Goal: Use online tool/utility: Utilize a website feature to perform a specific function

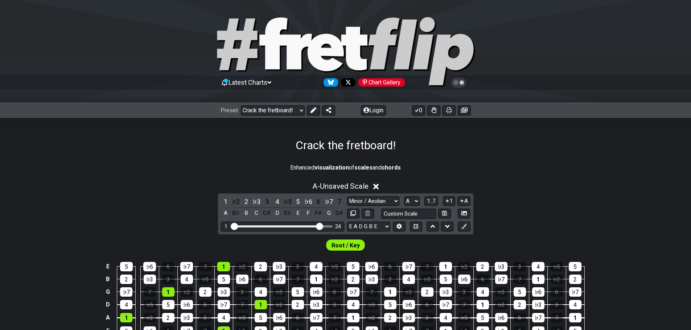
select select "/021348962322"
select select "A"
click at [301, 111] on select "Welcome to #fretflip! Crack the fretboard! Custom Preset Minor Pentatonic Major…" at bounding box center [273, 111] width 64 height 10
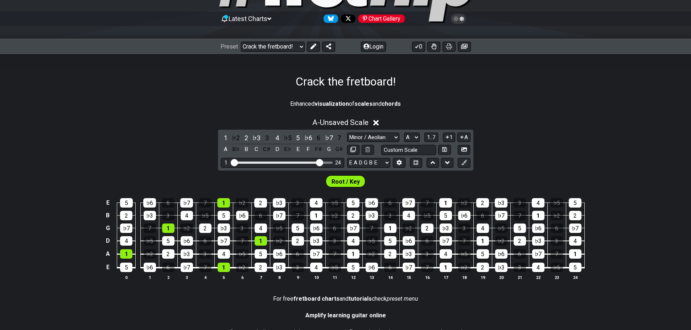
scroll to position [73, 0]
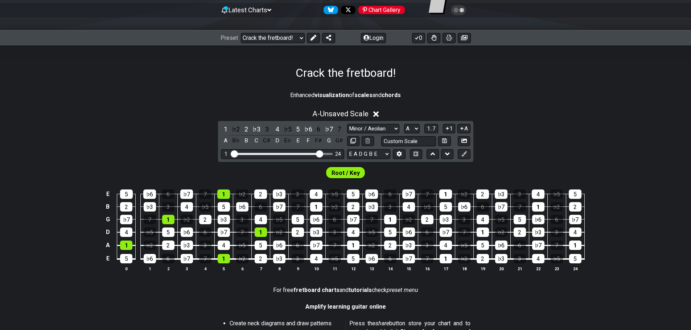
click at [346, 175] on span "Root / Key" at bounding box center [345, 173] width 28 height 11
click at [396, 129] on select "Minor / Aeolian lick to edit Minor Pentatonic Major Pentatonic Minor Blues Majo…" at bounding box center [373, 129] width 52 height 10
select select "Minor Pentatonic"
click at [347, 124] on select "Minor / Aeolian lick to edit Minor Pentatonic Major Pentatonic Minor Blues Majo…" at bounding box center [373, 129] width 52 height 10
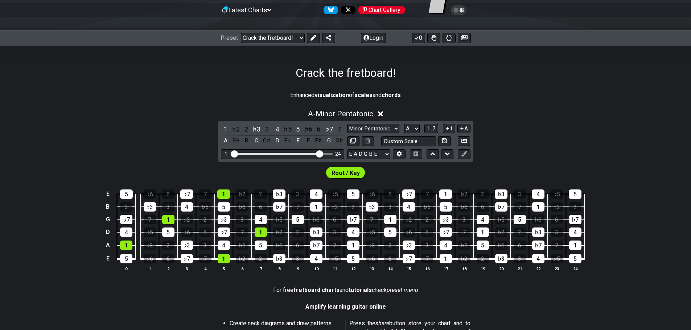
click at [351, 171] on span "Root / Key" at bounding box center [345, 173] width 28 height 11
click at [263, 231] on div "1" at bounding box center [261, 232] width 12 height 9
click at [265, 228] on div "1" at bounding box center [261, 232] width 12 height 9
click at [383, 114] on icon at bounding box center [380, 114] width 5 height 8
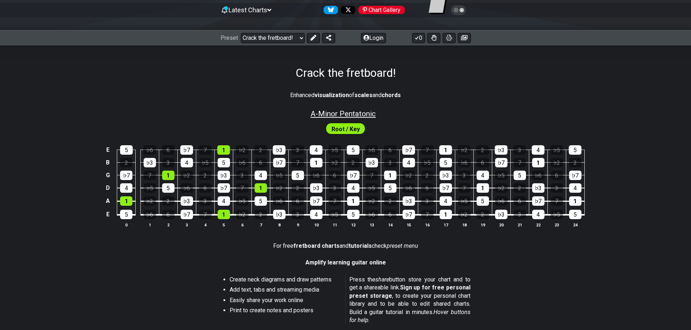
click at [363, 115] on span "A - Minor Pentatonic" at bounding box center [342, 114] width 65 height 9
select select "Minor Pentatonic"
select select "A"
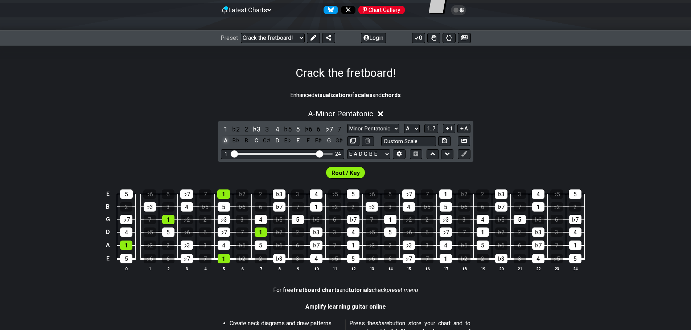
click at [226, 141] on div "A" at bounding box center [225, 141] width 9 height 10
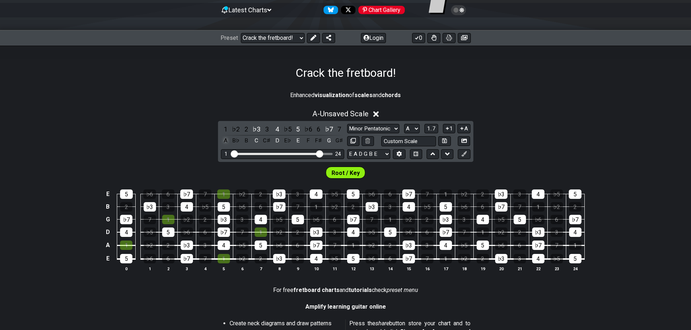
click at [226, 141] on div "A" at bounding box center [225, 141] width 9 height 10
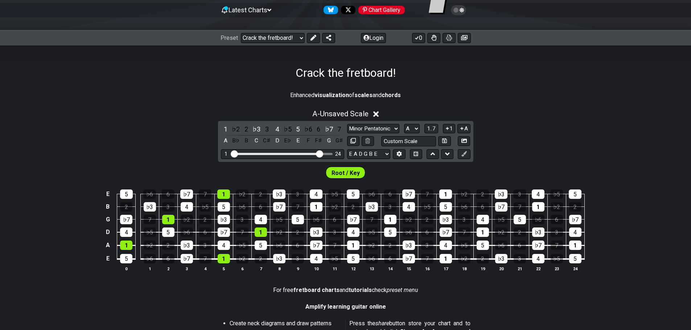
click at [379, 113] on icon at bounding box center [375, 114] width 5 height 5
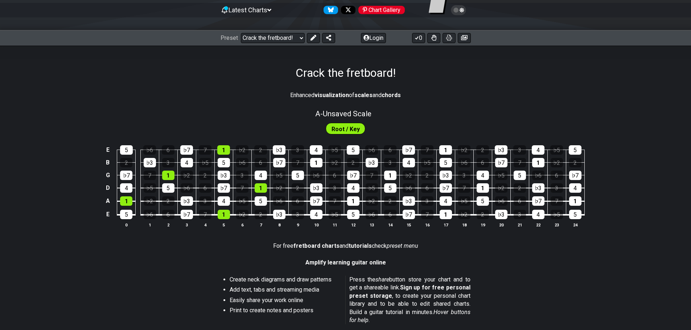
click at [342, 129] on span "Root / Key" at bounding box center [345, 129] width 28 height 11
click at [327, 115] on span "A - Unsaved Scale" at bounding box center [343, 114] width 56 height 9
select select "Minor Pentatonic"
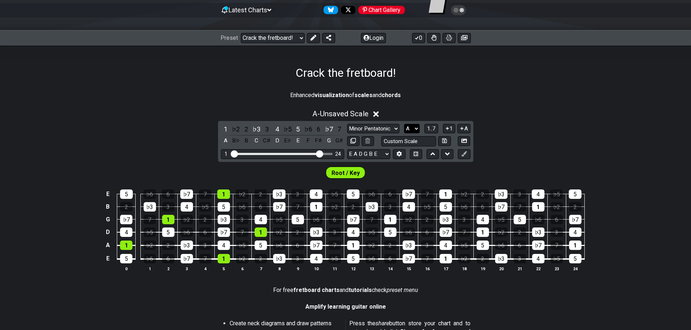
click at [418, 129] on select "A♭ A A♯ B♭ B C C♯ D♭ D D♯ E♭ E F F♯ G♭ G G♯" at bounding box center [412, 129] width 16 height 10
select select "F#"
click at [404, 124] on select "A♭ A A♯ B♭ B C C♯ D♭ D D♯ E♭ E F F♯ G♭ G G♯" at bounding box center [412, 129] width 16 height 10
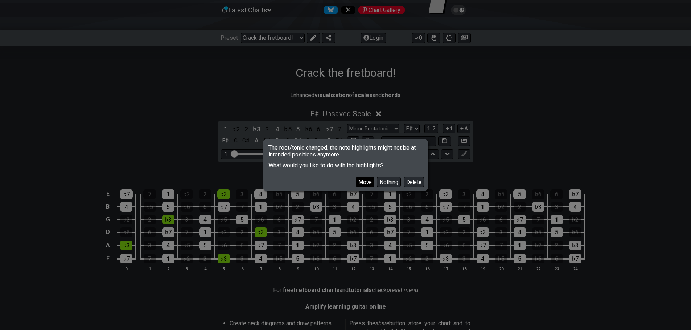
click at [372, 184] on button "Move" at bounding box center [365, 182] width 18 height 10
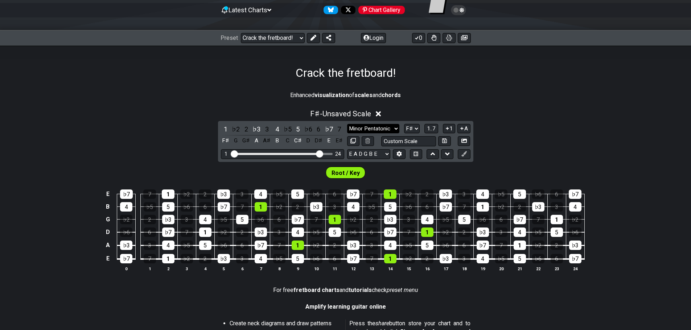
click at [397, 128] on select "Minor / Aeolian lick to edit Minor Pentatonic Major Pentatonic Minor Blues Majo…" at bounding box center [373, 129] width 52 height 10
click at [347, 124] on select "Minor / Aeolian lick to edit Minor Pentatonic Major Pentatonic Minor Blues Majo…" at bounding box center [373, 129] width 52 height 10
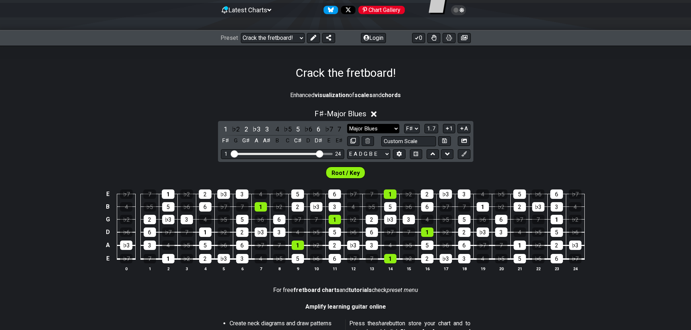
click at [390, 128] on select "Minor / Aeolian lick to edit Minor Pentatonic Major Pentatonic Minor Blues Majo…" at bounding box center [373, 129] width 52 height 10
select select "Minor Blues"
click at [347, 124] on select "Minor / Aeolian lick to edit Minor Pentatonic Major Pentatonic Minor Blues Majo…" at bounding box center [373, 129] width 52 height 10
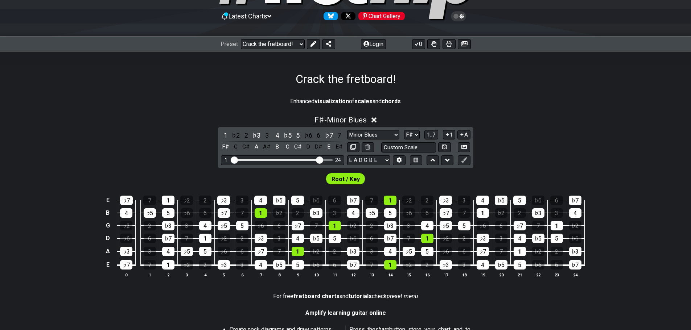
scroll to position [73, 0]
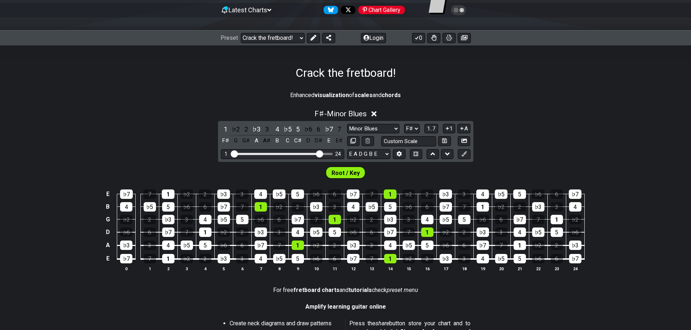
click at [353, 174] on span "Root / Key" at bounding box center [345, 173] width 28 height 11
click at [410, 172] on div "Root / Key" at bounding box center [345, 171] width 691 height 18
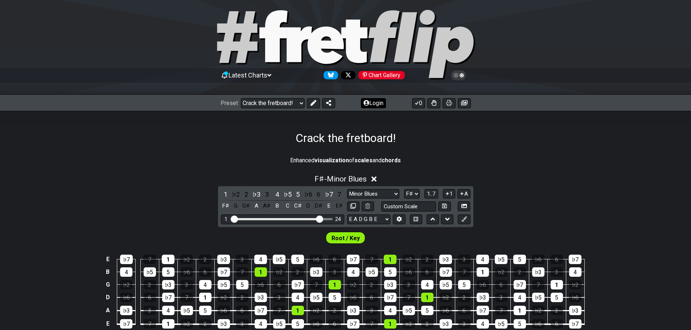
scroll to position [0, 0]
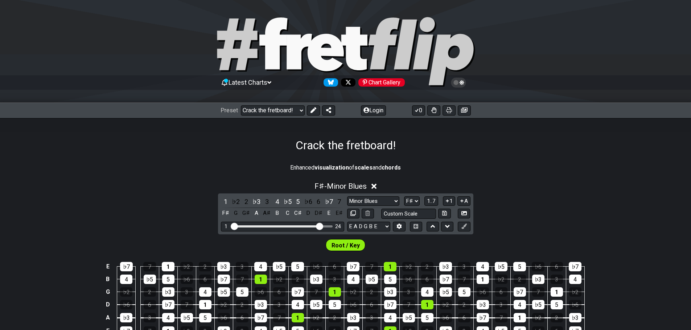
click at [351, 245] on span "Root / Key" at bounding box center [345, 245] width 28 height 11
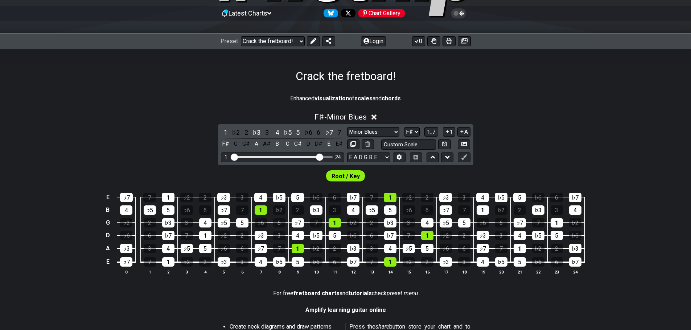
scroll to position [73, 0]
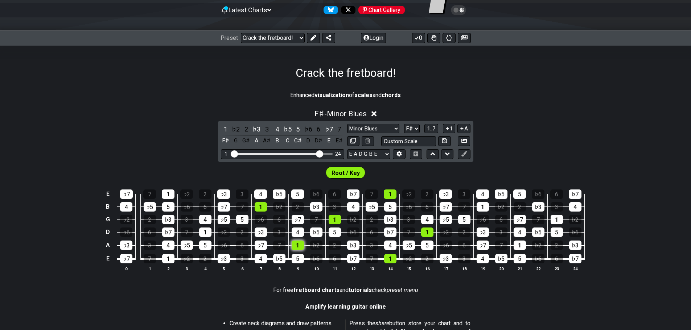
click at [300, 246] on div "1" at bounding box center [298, 245] width 12 height 9
click at [299, 246] on div "1" at bounding box center [298, 245] width 12 height 9
click at [314, 245] on div "♭2" at bounding box center [316, 245] width 12 height 9
click at [295, 245] on div "1" at bounding box center [298, 245] width 12 height 9
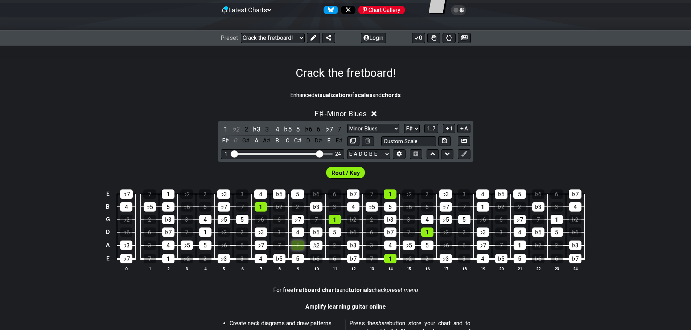
click at [295, 245] on div "1" at bounding box center [298, 245] width 12 height 9
click at [292, 244] on div "1" at bounding box center [298, 245] width 12 height 9
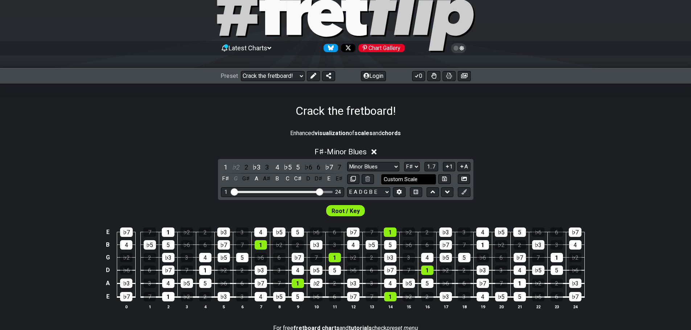
scroll to position [57, 0]
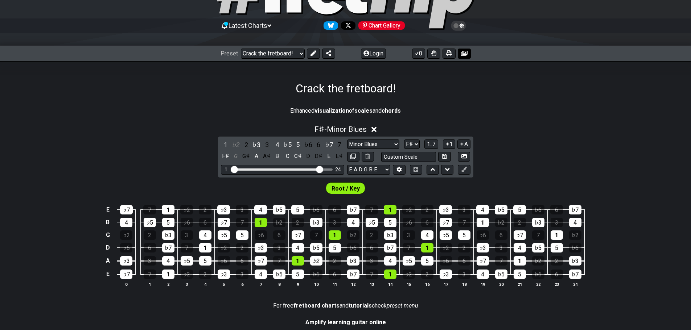
click at [462, 54] on icon at bounding box center [464, 53] width 7 height 6
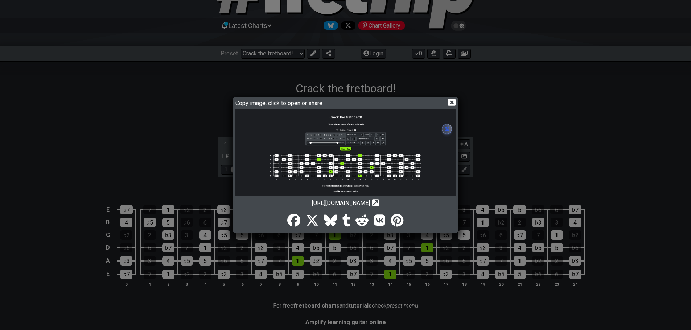
click at [452, 102] on icon at bounding box center [452, 103] width 8 height 8
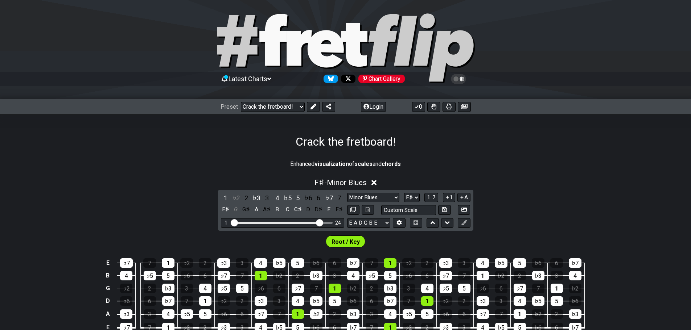
scroll to position [0, 0]
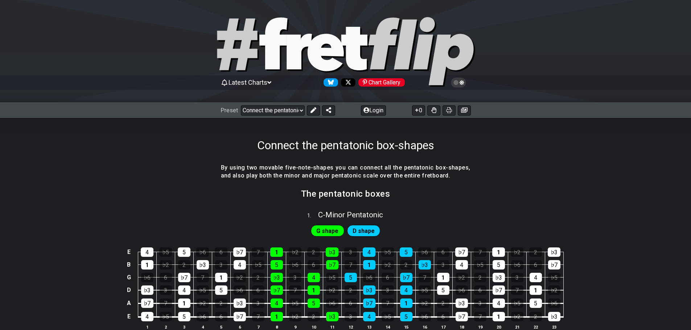
select select "/023602493829"
